Goal: Task Accomplishment & Management: Manage account settings

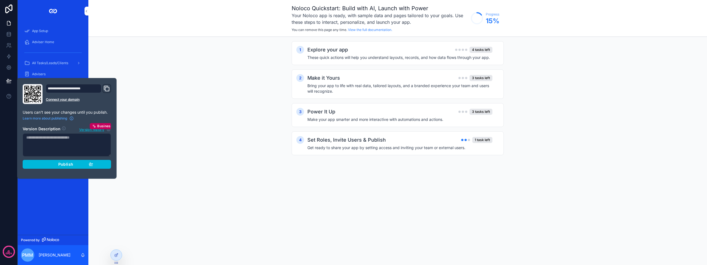
click at [81, 165] on div "Publish" at bounding box center [67, 164] width 52 height 5
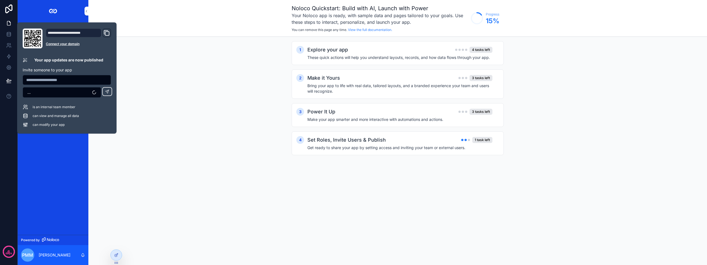
click at [163, 42] on div "1 Explore your app 4 tasks left These quick actions will help you understand la…" at bounding box center [397, 104] width 618 height 134
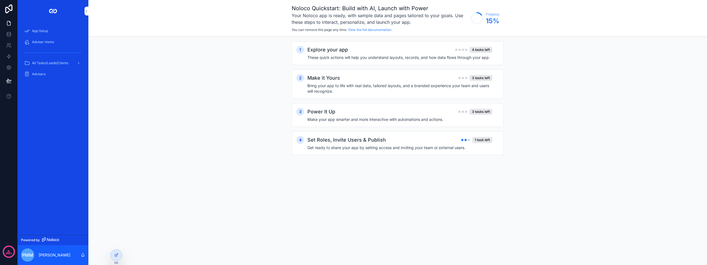
click at [52, 64] on span "All Tasks/Leads/Clients" at bounding box center [50, 63] width 36 height 4
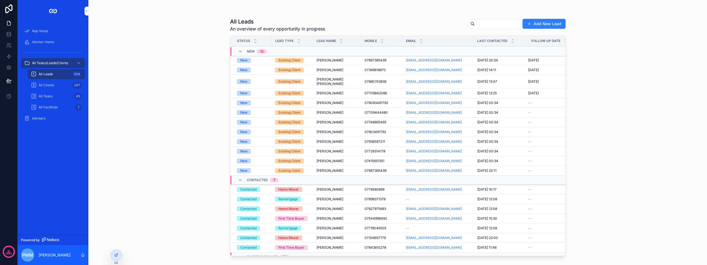
click at [52, 43] on span "Adviser Home" at bounding box center [43, 42] width 22 height 4
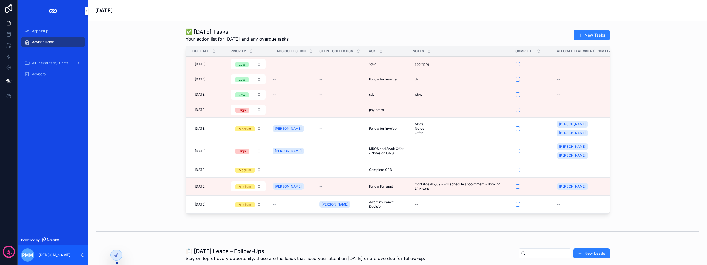
click at [517, 63] on button "scrollable content" at bounding box center [517, 64] width 4 height 4
click at [516, 78] on button "scrollable content" at bounding box center [517, 79] width 4 height 4
click at [516, 95] on button "scrollable content" at bounding box center [517, 94] width 4 height 4
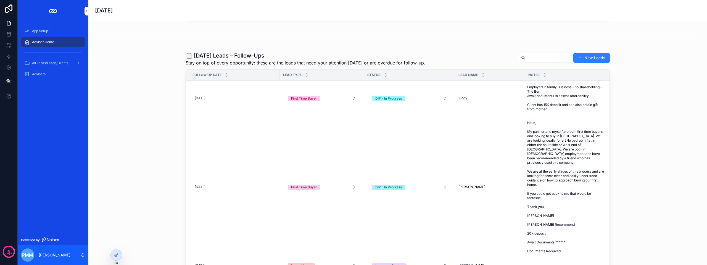
scroll to position [166, 0]
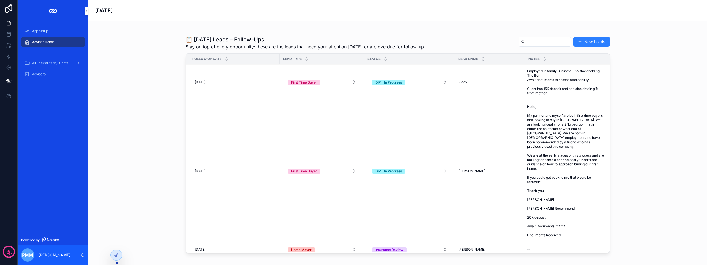
click at [502, 172] on td "[PERSON_NAME] [PERSON_NAME]" at bounding box center [490, 171] width 70 height 142
click at [472, 183] on td "[PERSON_NAME] [PERSON_NAME]" at bounding box center [490, 171] width 70 height 142
click at [648, 151] on div "📋 [DATE] Leads – Follow-Ups Stay on top of every opportunity: these are the lea…" at bounding box center [398, 144] width 610 height 223
